Goal: Task Accomplishment & Management: Complete application form

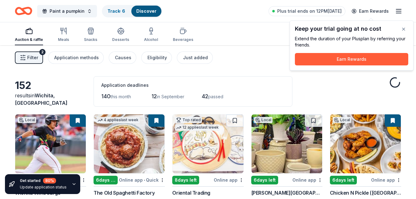
scroll to position [421, 0]
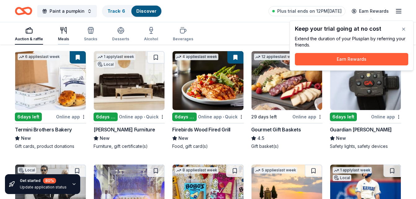
click at [66, 33] on icon "button" at bounding box center [66, 30] width 2 height 6
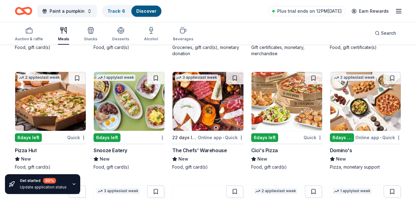
scroll to position [755, 0]
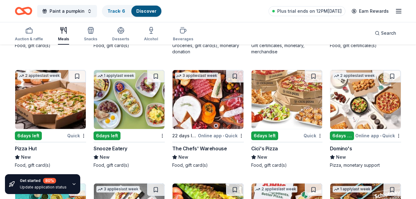
click at [373, 111] on img at bounding box center [365, 99] width 71 height 59
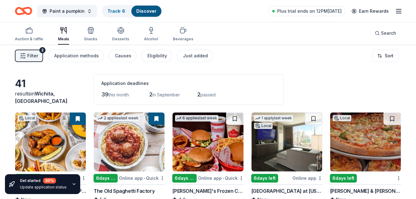
scroll to position [0, 0]
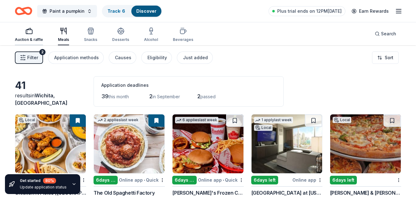
click at [28, 36] on div "Auction & raffle" at bounding box center [29, 34] width 28 height 15
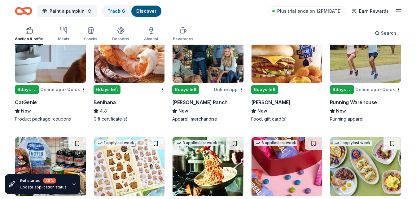
scroll to position [1410, 0]
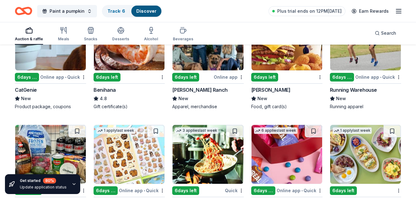
click at [365, 55] on img at bounding box center [365, 40] width 71 height 59
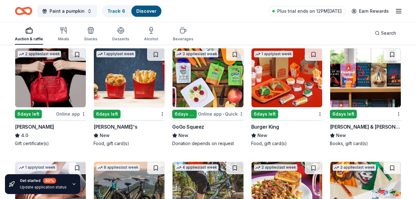
scroll to position [2321, 0]
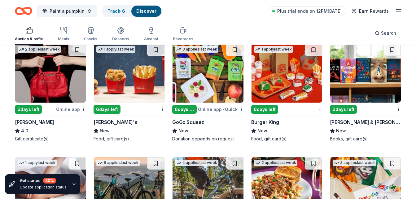
click at [360, 83] on img at bounding box center [365, 73] width 71 height 59
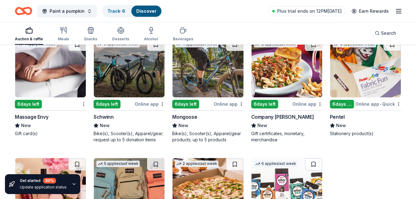
scroll to position [2445, 0]
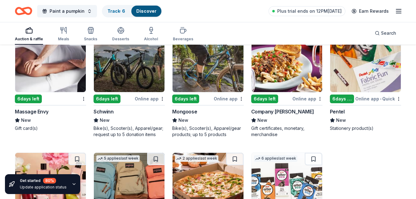
click at [66, 73] on img at bounding box center [50, 62] width 71 height 59
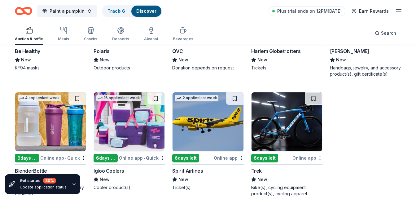
scroll to position [2787, 0]
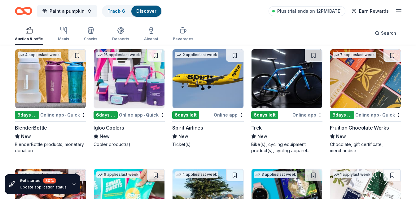
click at [134, 84] on img at bounding box center [129, 78] width 71 height 59
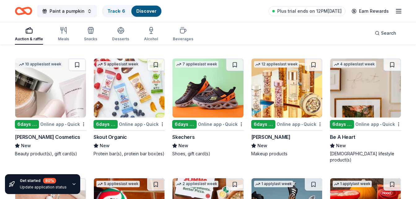
scroll to position [3365, 0]
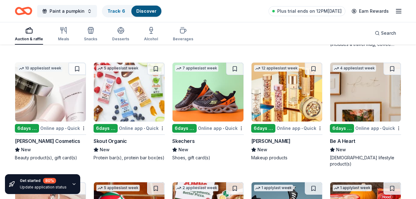
click at [210, 95] on img at bounding box center [207, 92] width 71 height 59
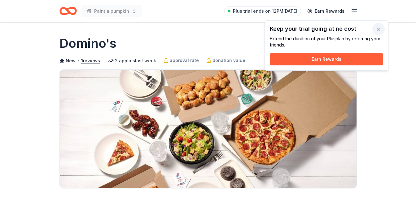
click at [379, 31] on button "button" at bounding box center [378, 29] width 12 height 12
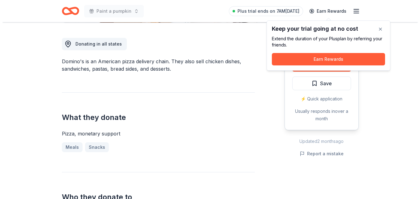
scroll to position [167, 0]
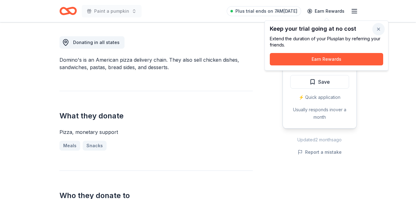
click at [378, 31] on button "button" at bounding box center [378, 29] width 12 height 12
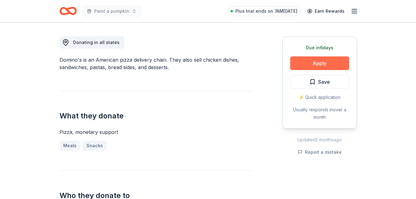
click at [338, 68] on button "Apply" at bounding box center [319, 63] width 59 height 14
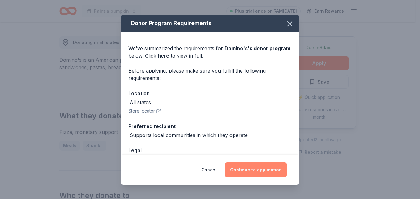
click at [270, 173] on button "Continue to application" at bounding box center [256, 169] width 62 height 15
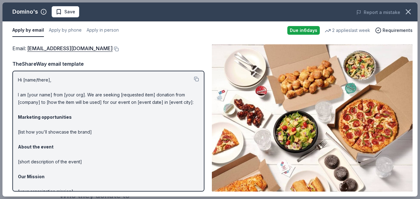
drag, startPoint x: 417, startPoint y: 72, endPoint x: 418, endPoint y: 105, distance: 32.8
click at [415, 105] on div "Domino's Save Report a mistake Apply by email Apply by phone Apply in person Du…" at bounding box center [210, 99] width 420 height 199
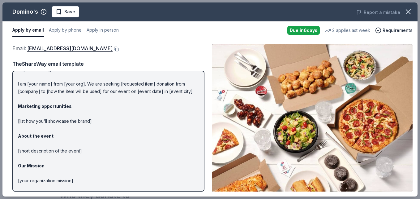
scroll to position [0, 0]
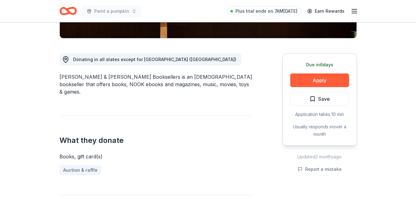
scroll to position [145, 0]
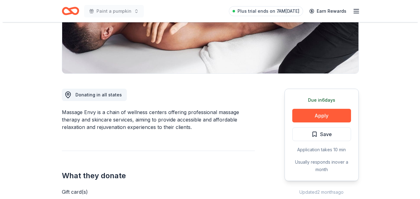
scroll to position [120, 0]
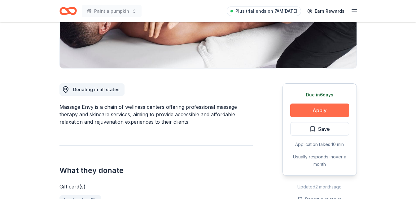
click at [326, 112] on button "Apply" at bounding box center [319, 110] width 59 height 14
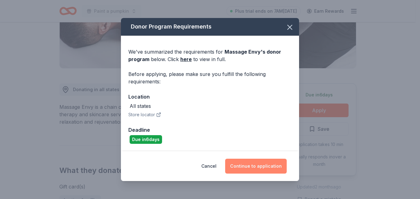
click at [278, 167] on button "Continue to application" at bounding box center [256, 165] width 62 height 15
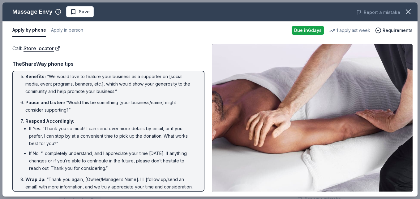
scroll to position [119, 0]
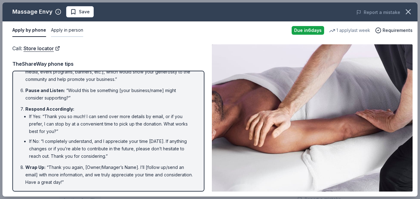
click at [64, 29] on button "Apply in person" at bounding box center [67, 30] width 32 height 13
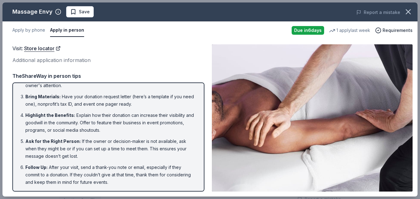
scroll to position [0, 0]
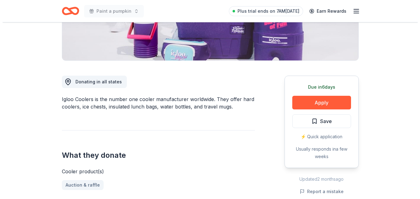
scroll to position [140, 0]
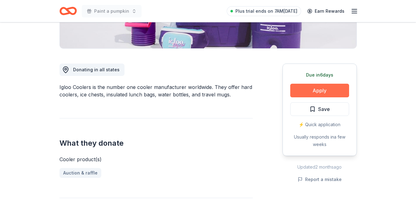
click at [314, 91] on button "Apply" at bounding box center [319, 91] width 59 height 14
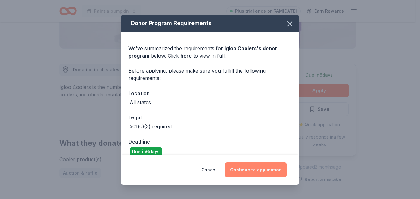
click at [275, 174] on button "Continue to application" at bounding box center [256, 169] width 62 height 15
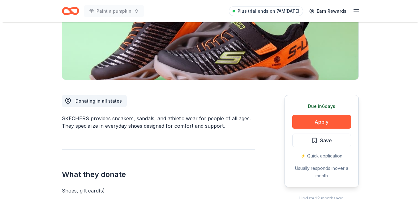
scroll to position [117, 0]
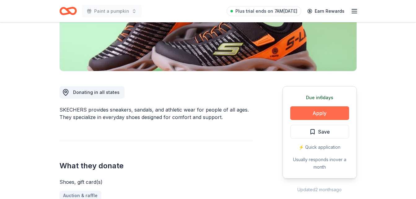
click at [338, 117] on button "Apply" at bounding box center [319, 113] width 59 height 14
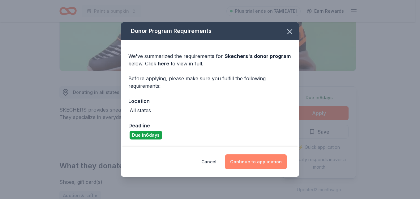
click at [244, 162] on button "Continue to application" at bounding box center [256, 161] width 62 height 15
